Goal: Task Accomplishment & Management: Manage account settings

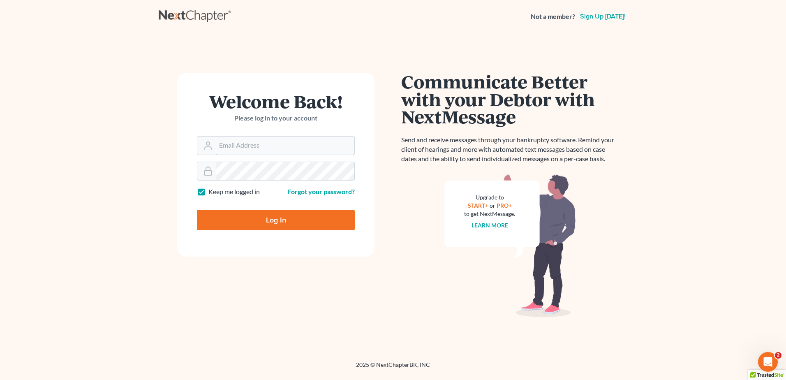
type input "[EMAIL_ADDRESS][DOMAIN_NAME]"
click at [277, 219] on input "Log In" at bounding box center [276, 220] width 158 height 21
type input "Thinking..."
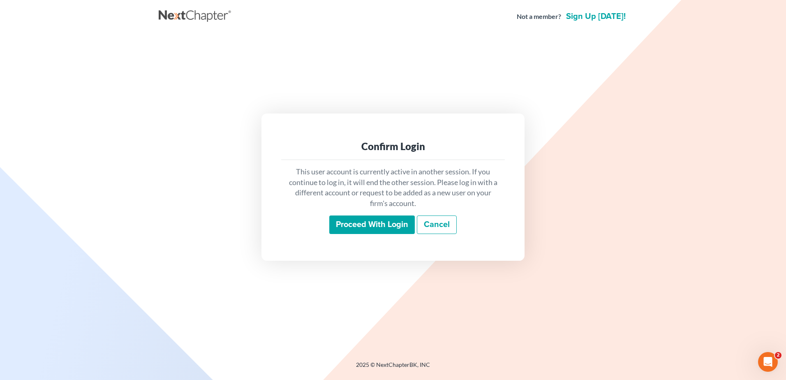
click at [370, 226] on input "Proceed with login" at bounding box center [371, 224] width 85 height 19
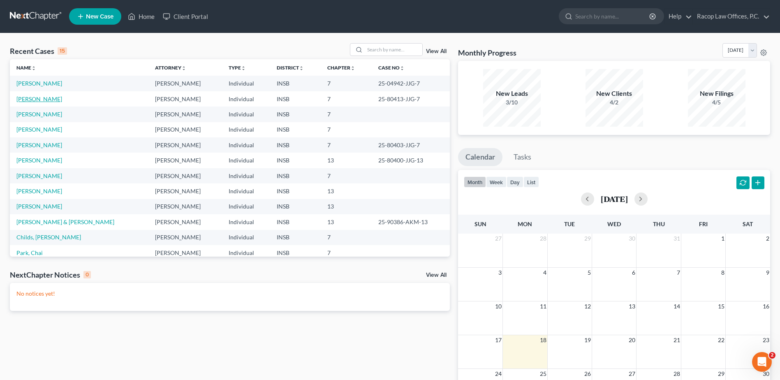
click at [44, 101] on link "Corbin, James" at bounding box center [39, 98] width 46 height 7
